Goal: Information Seeking & Learning: Learn about a topic

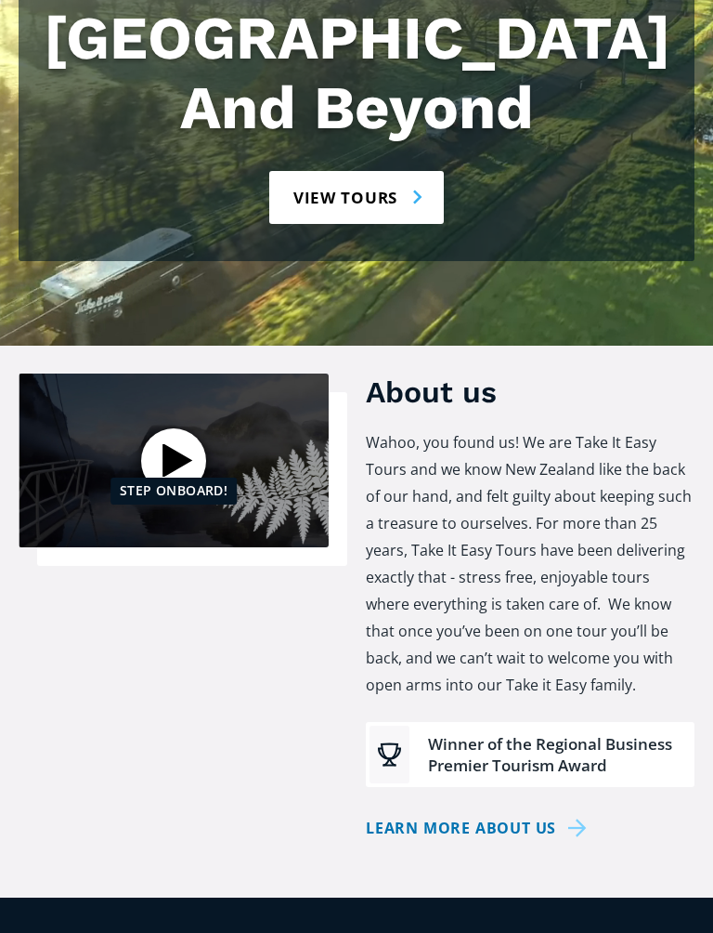
scroll to position [361, 0]
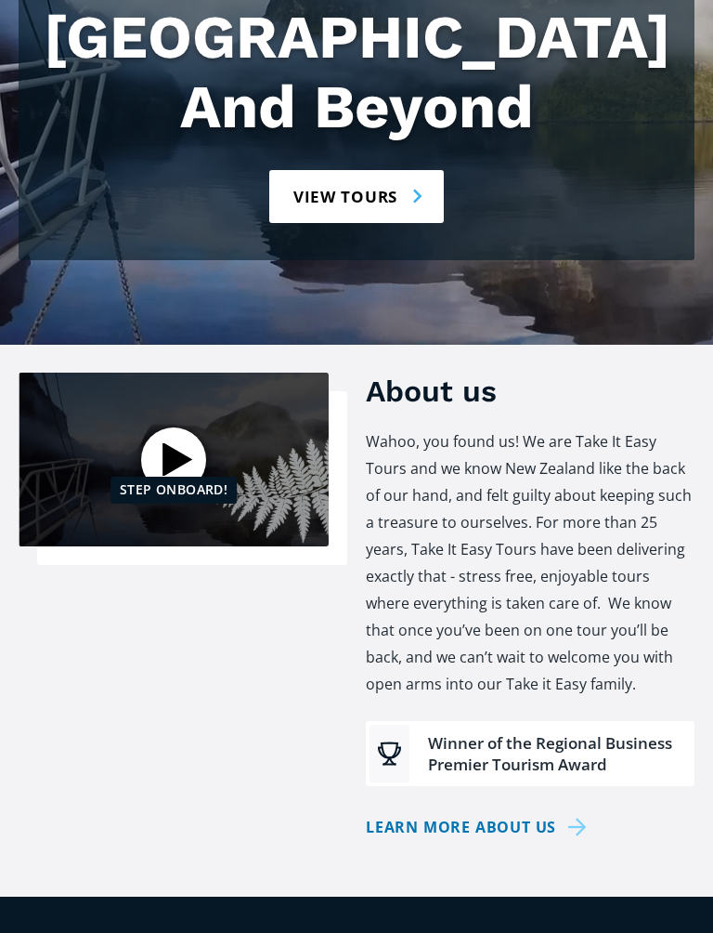
click at [585, 815] on link "Learn more about us" at bounding box center [480, 828] width 228 height 27
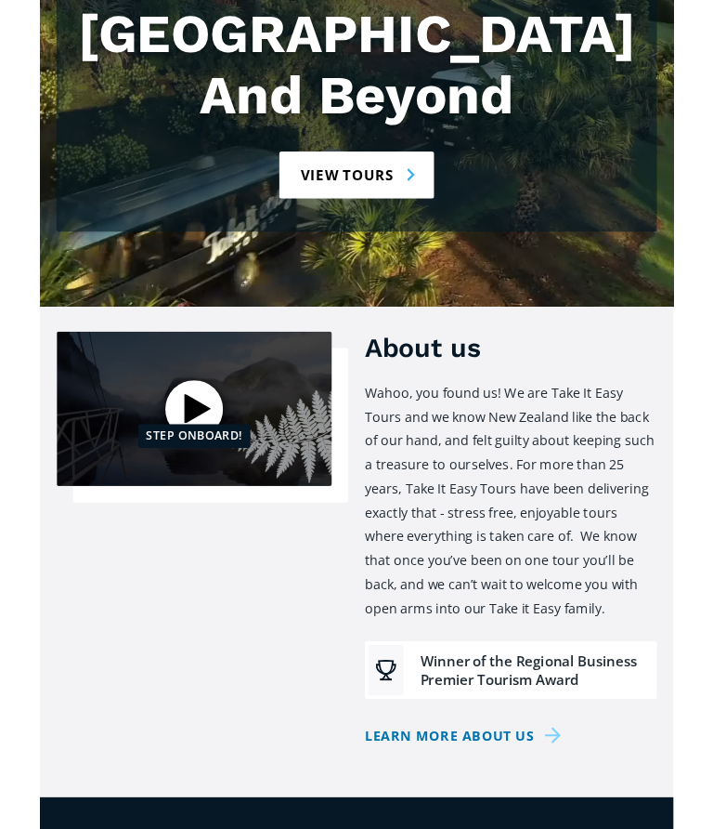
scroll to position [413, 0]
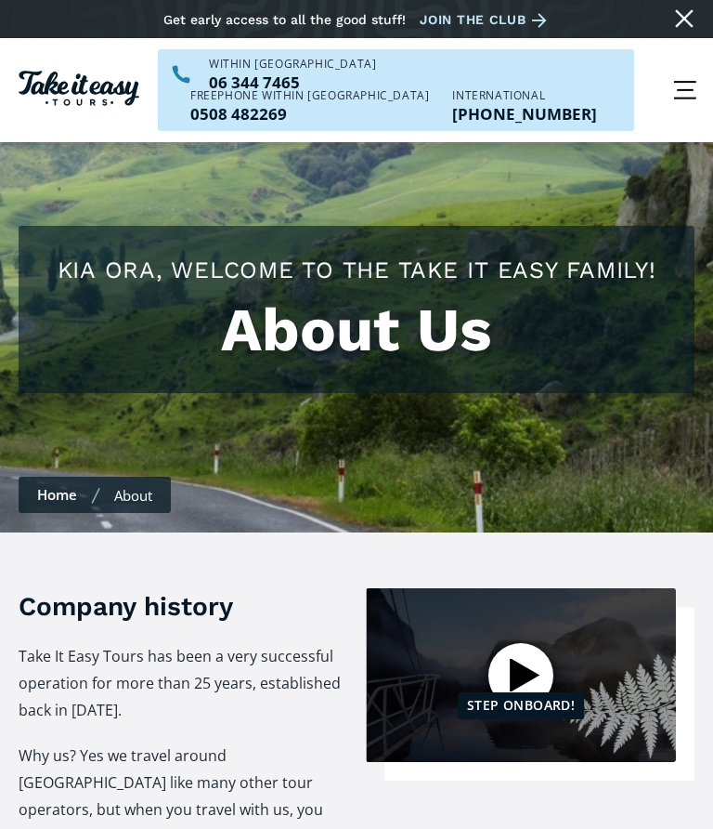
click at [544, 643] on div at bounding box center [521, 675] width 65 height 65
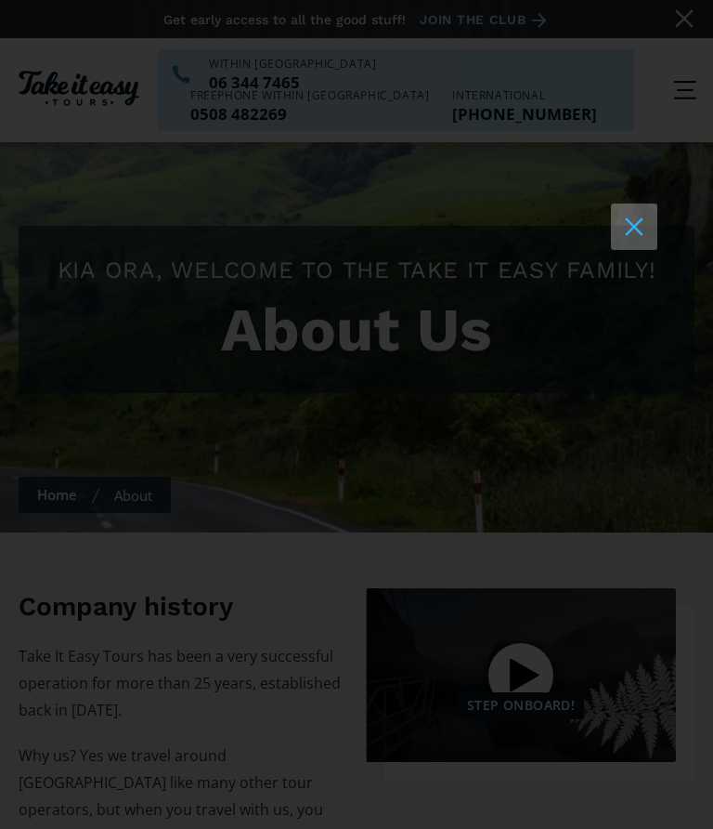
click at [650, 219] on button at bounding box center [634, 226] width 46 height 46
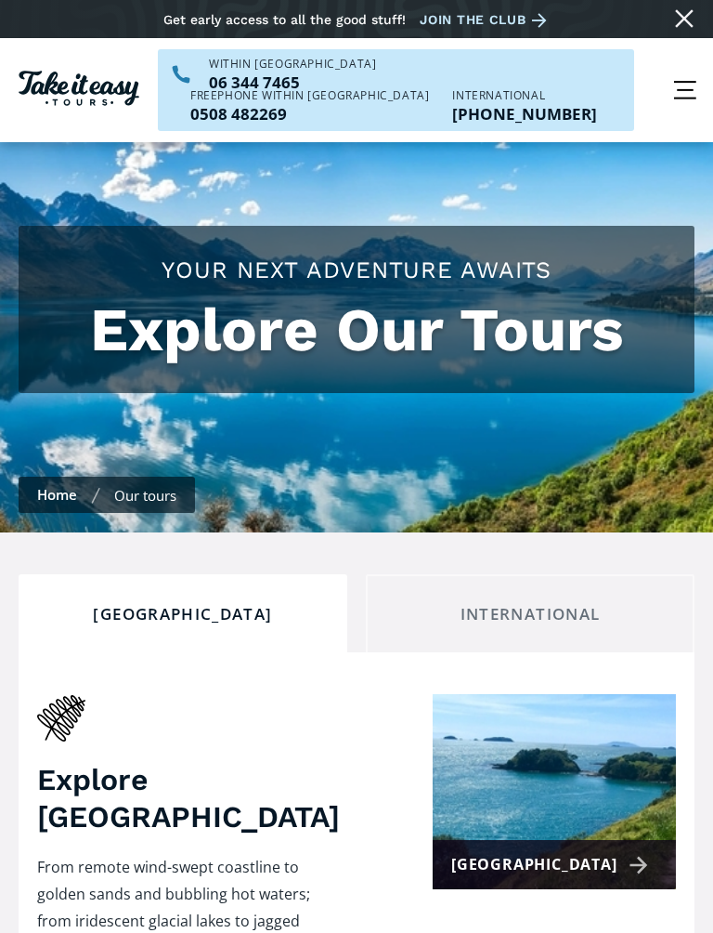
scroll to position [448, 0]
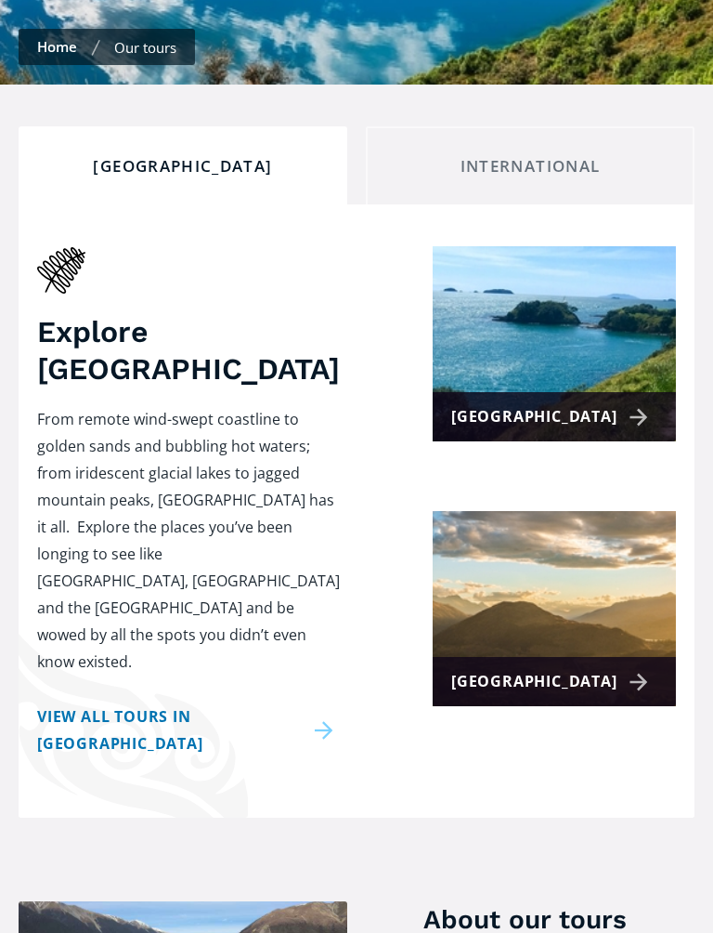
click at [537, 403] on div "[GEOGRAPHIC_DATA]" at bounding box center [552, 416] width 203 height 27
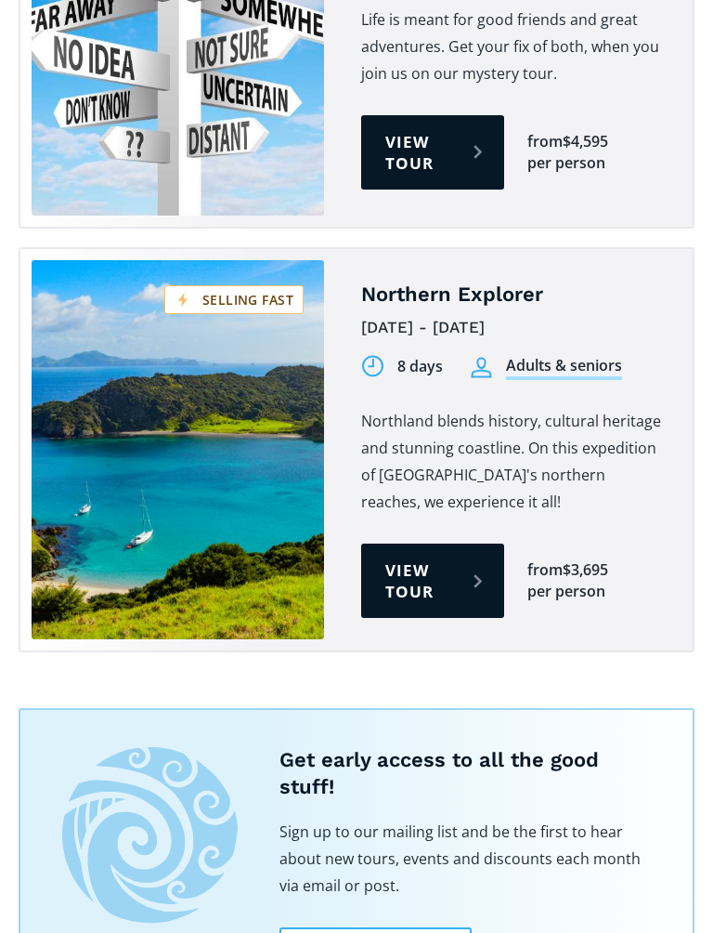
scroll to position [3392, 0]
click at [439, 543] on link "View tour" at bounding box center [432, 580] width 143 height 74
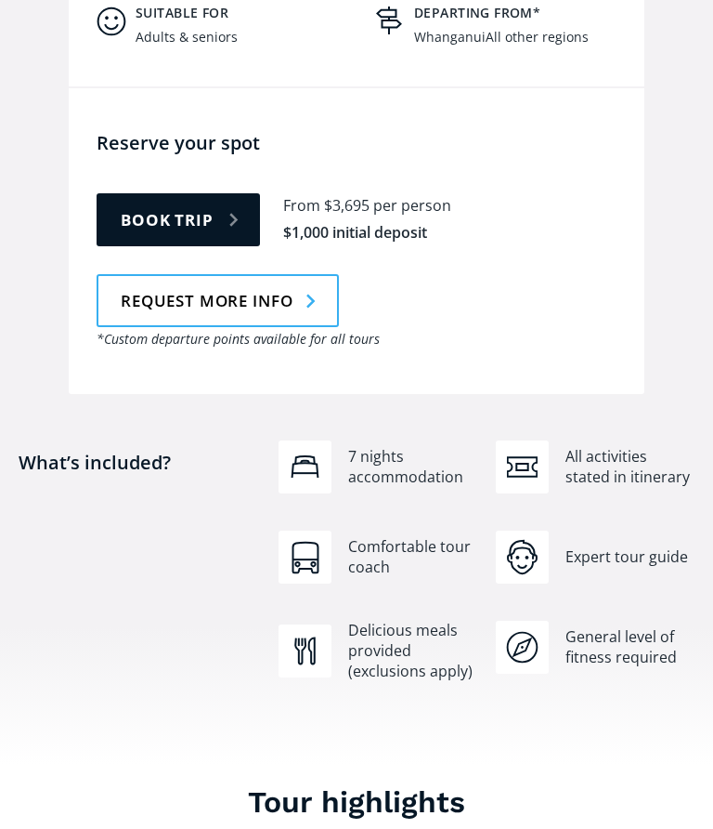
scroll to position [1287, 0]
